Goal: Navigation & Orientation: Find specific page/section

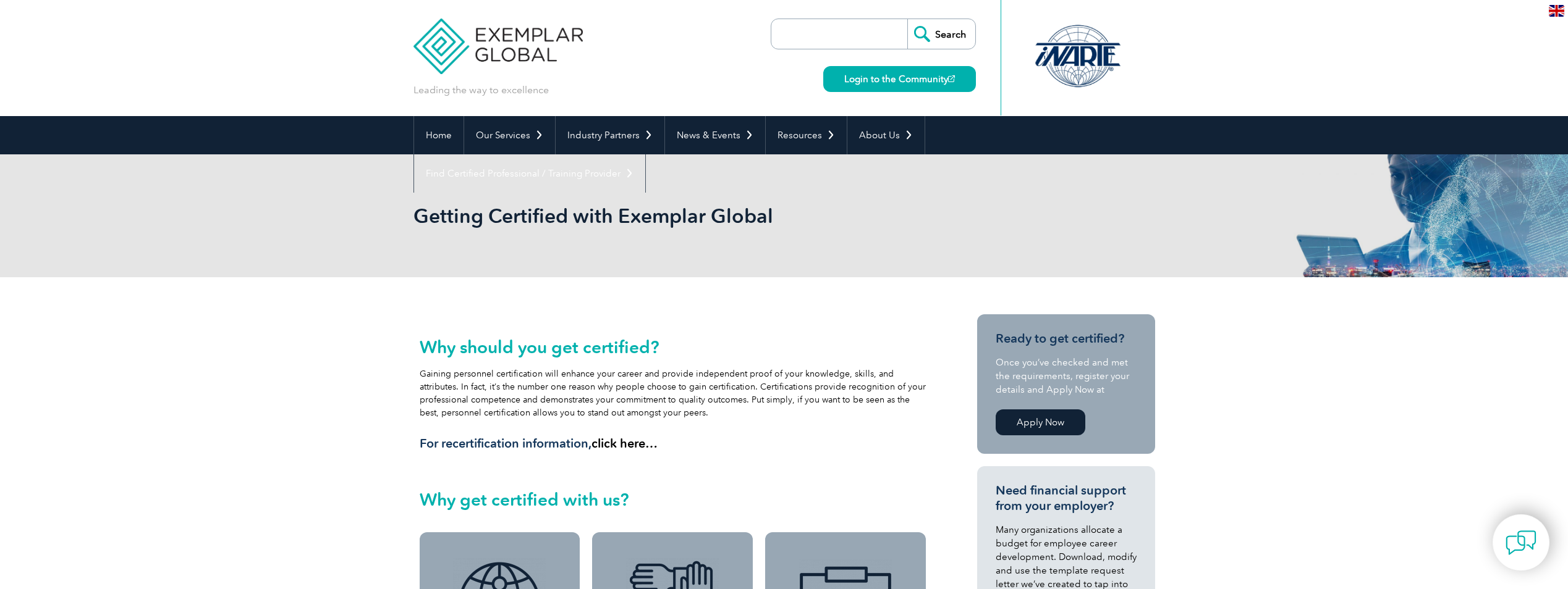
click at [492, 54] on img at bounding box center [498, 37] width 170 height 74
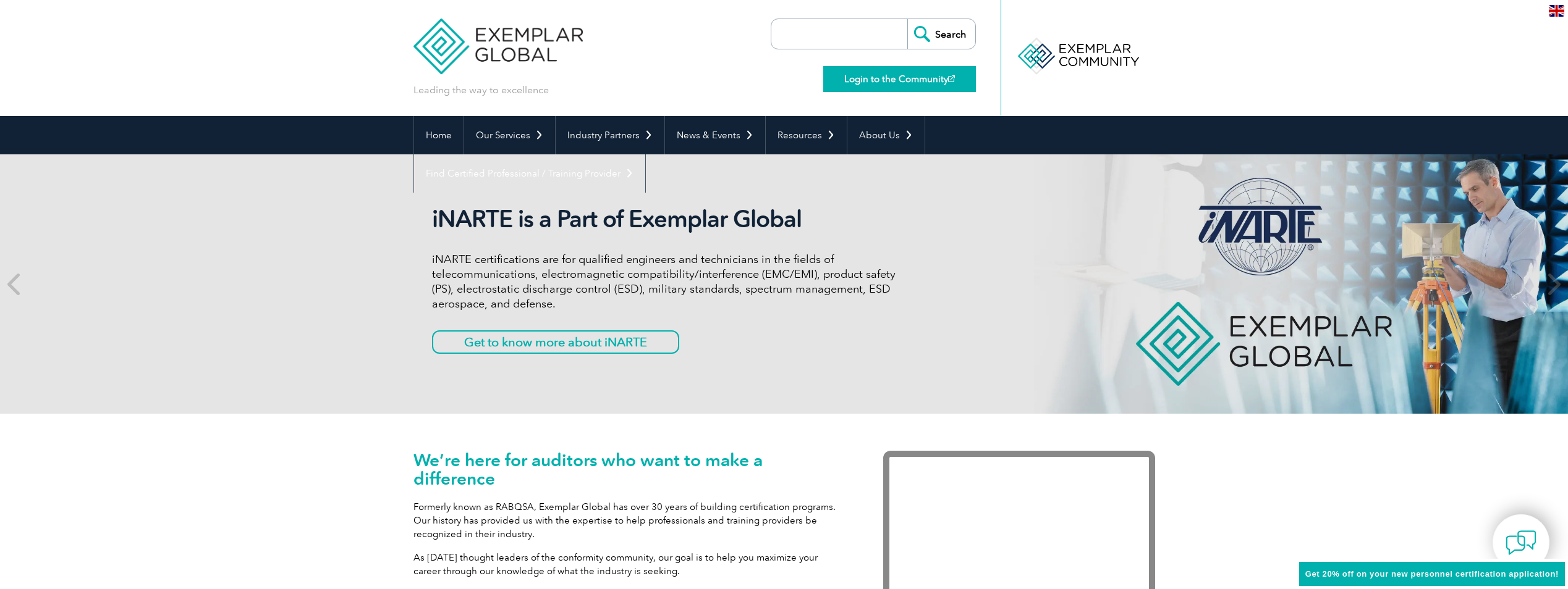
click at [944, 79] on link "Login to the Community" at bounding box center [900, 79] width 153 height 26
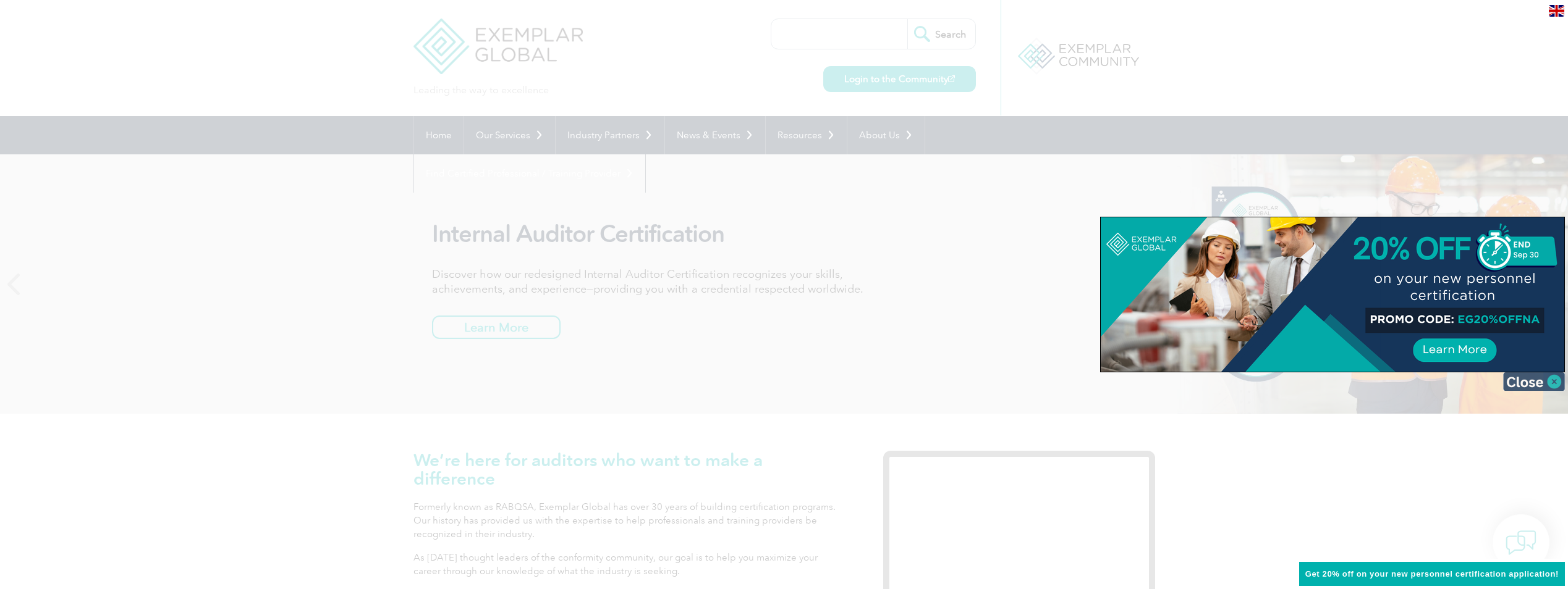
click at [1538, 386] on img at bounding box center [1534, 382] width 62 height 19
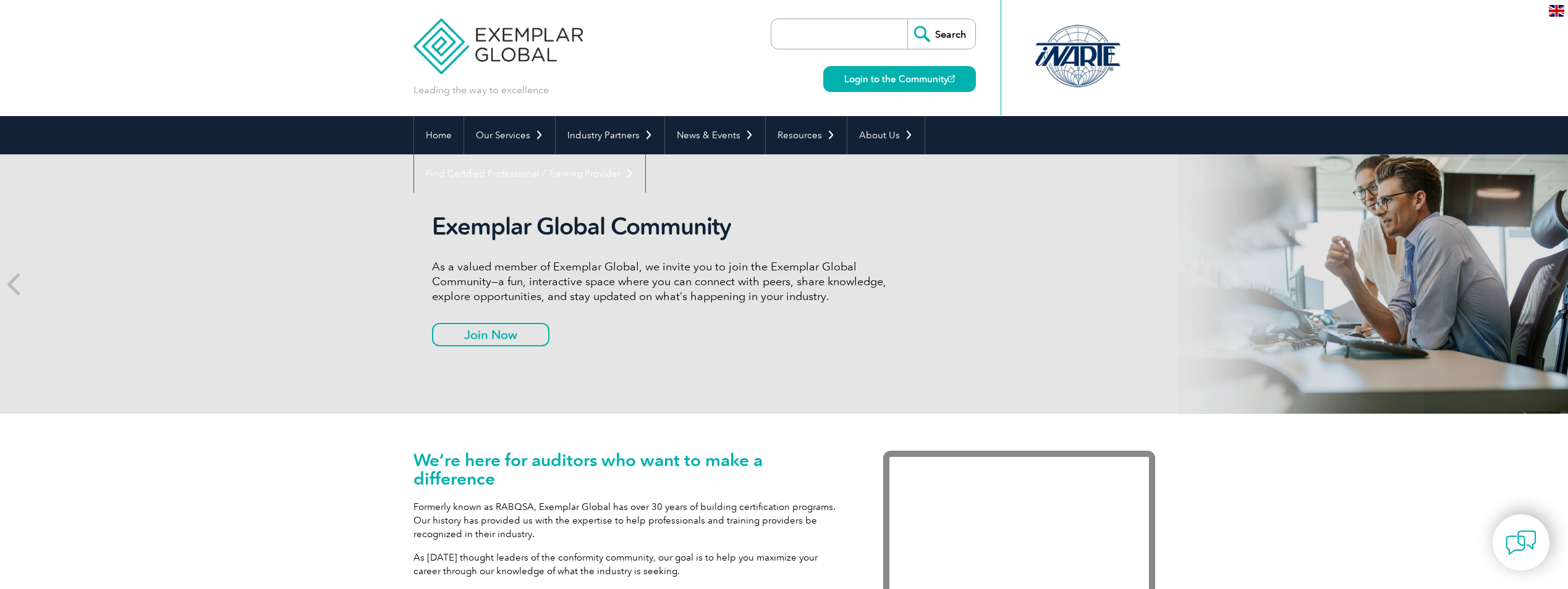
click at [1068, 63] on div at bounding box center [1078, 56] width 123 height 68
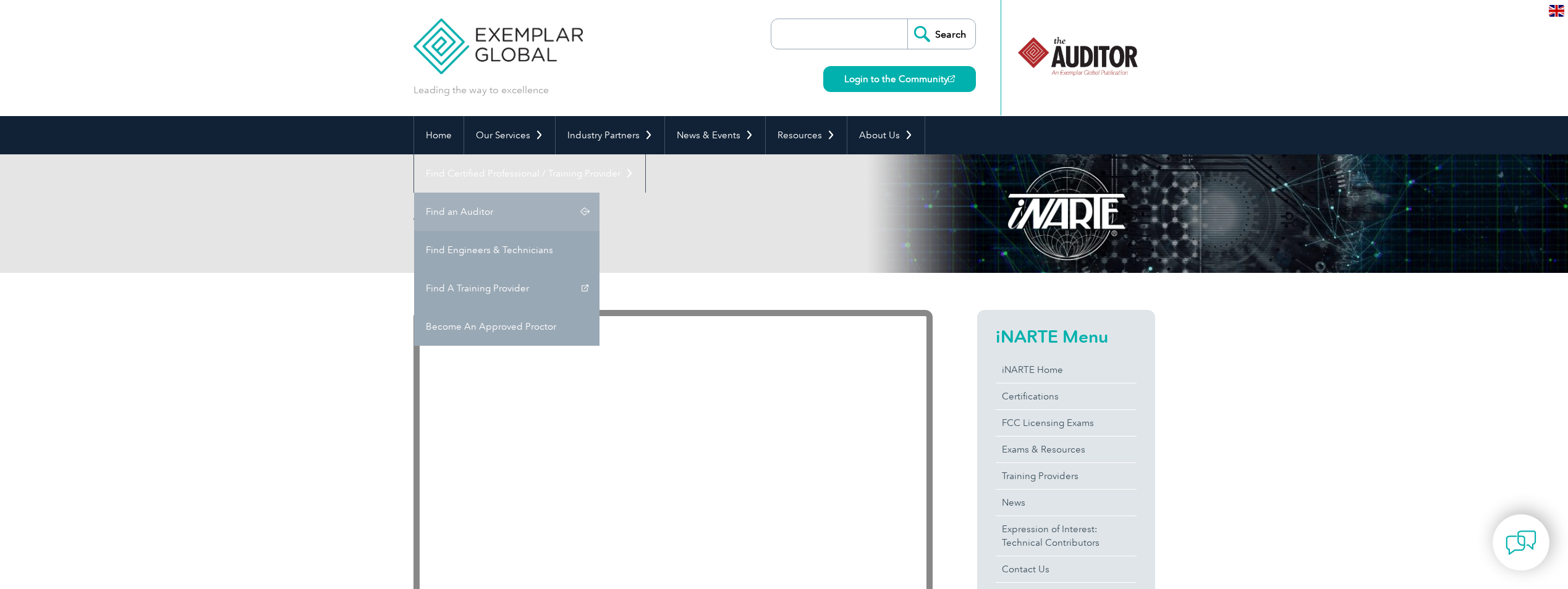
click at [599, 193] on link "Find an Auditor" at bounding box center [506, 212] width 186 height 38
